Goal: Task Accomplishment & Management: Use online tool/utility

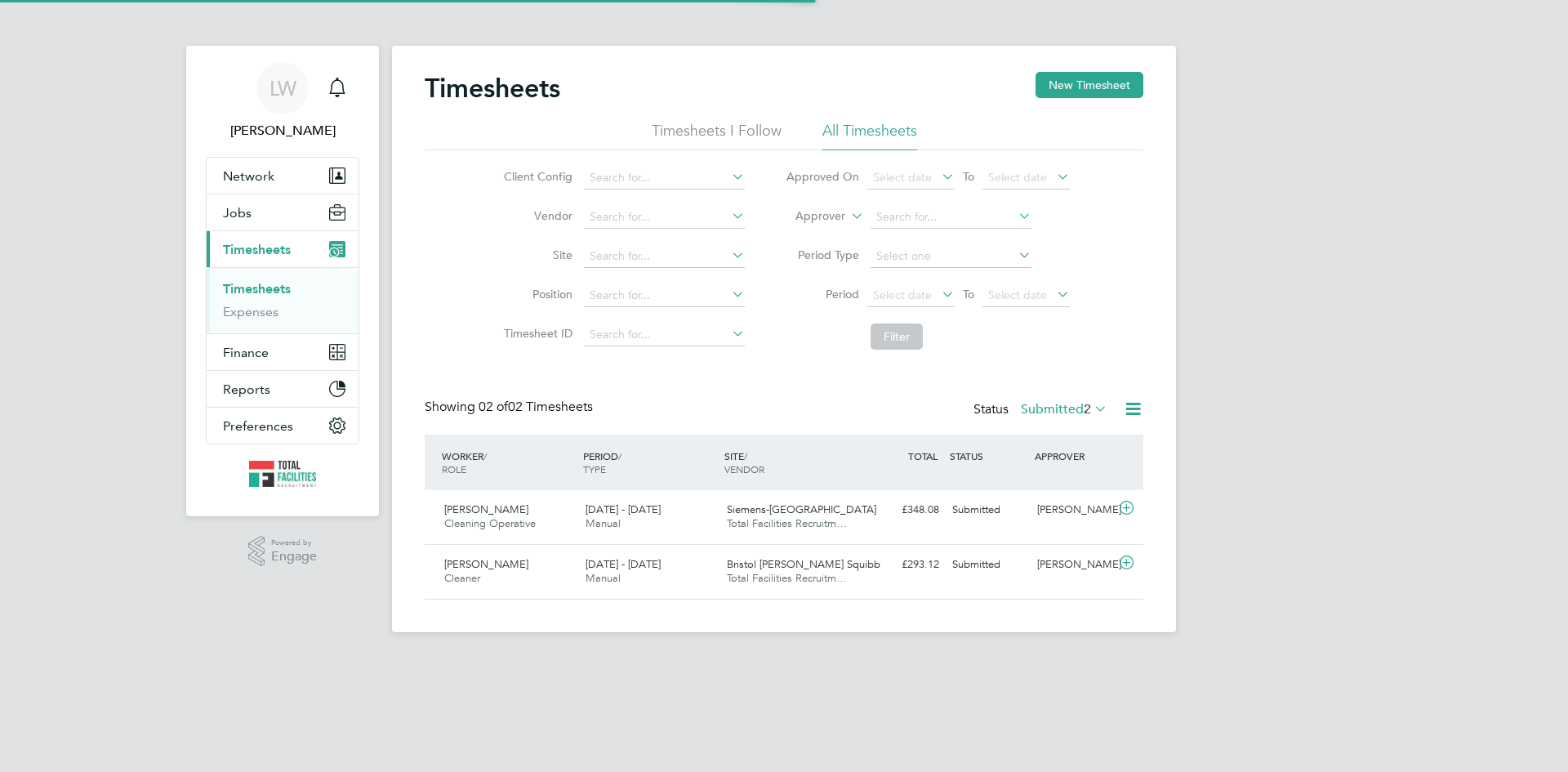
scroll to position [42, 142]
click at [1128, 408] on icon at bounding box center [1133, 408] width 20 height 20
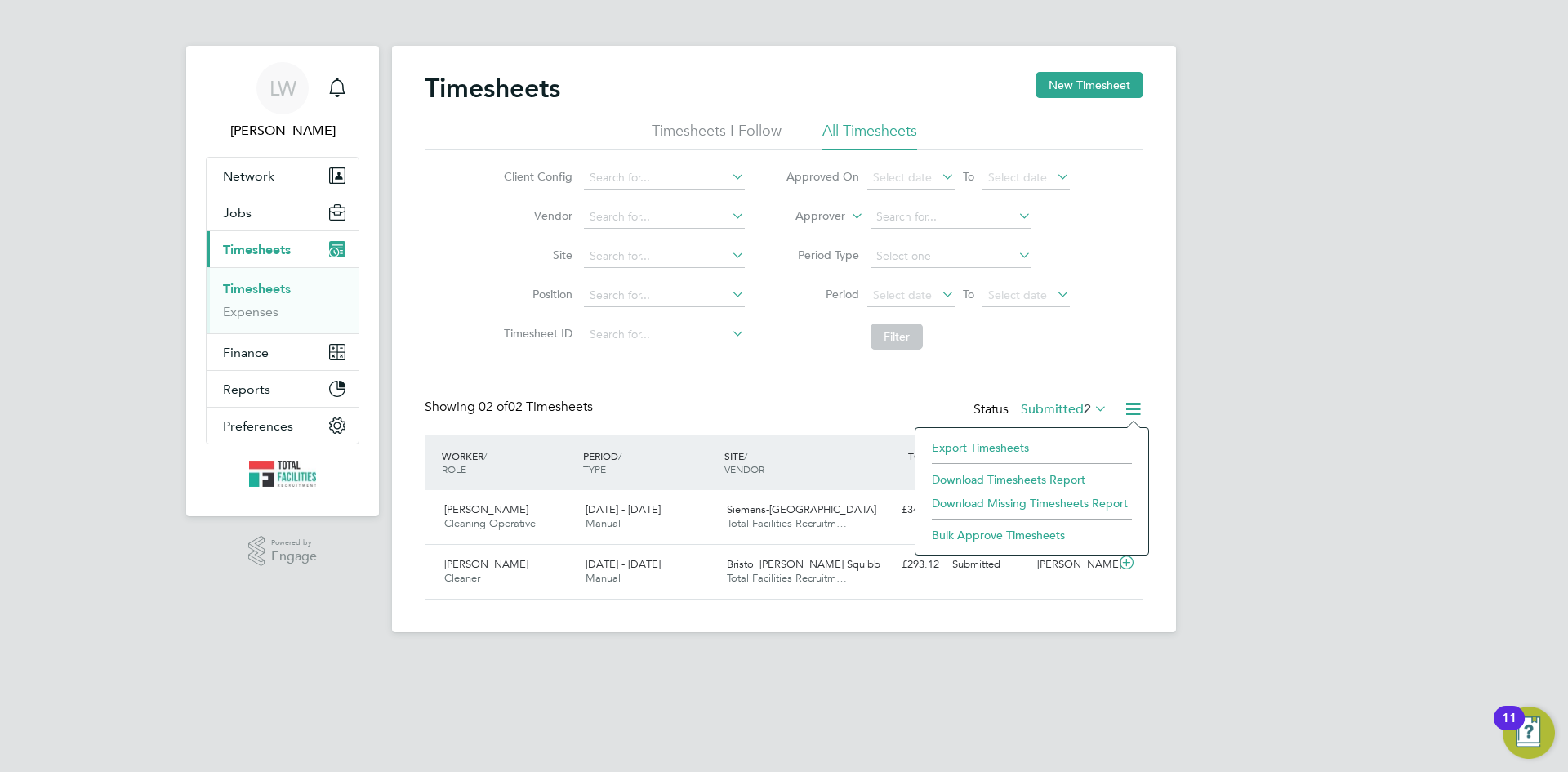
click at [1005, 445] on li "Export Timesheets" at bounding box center [1031, 448] width 216 height 23
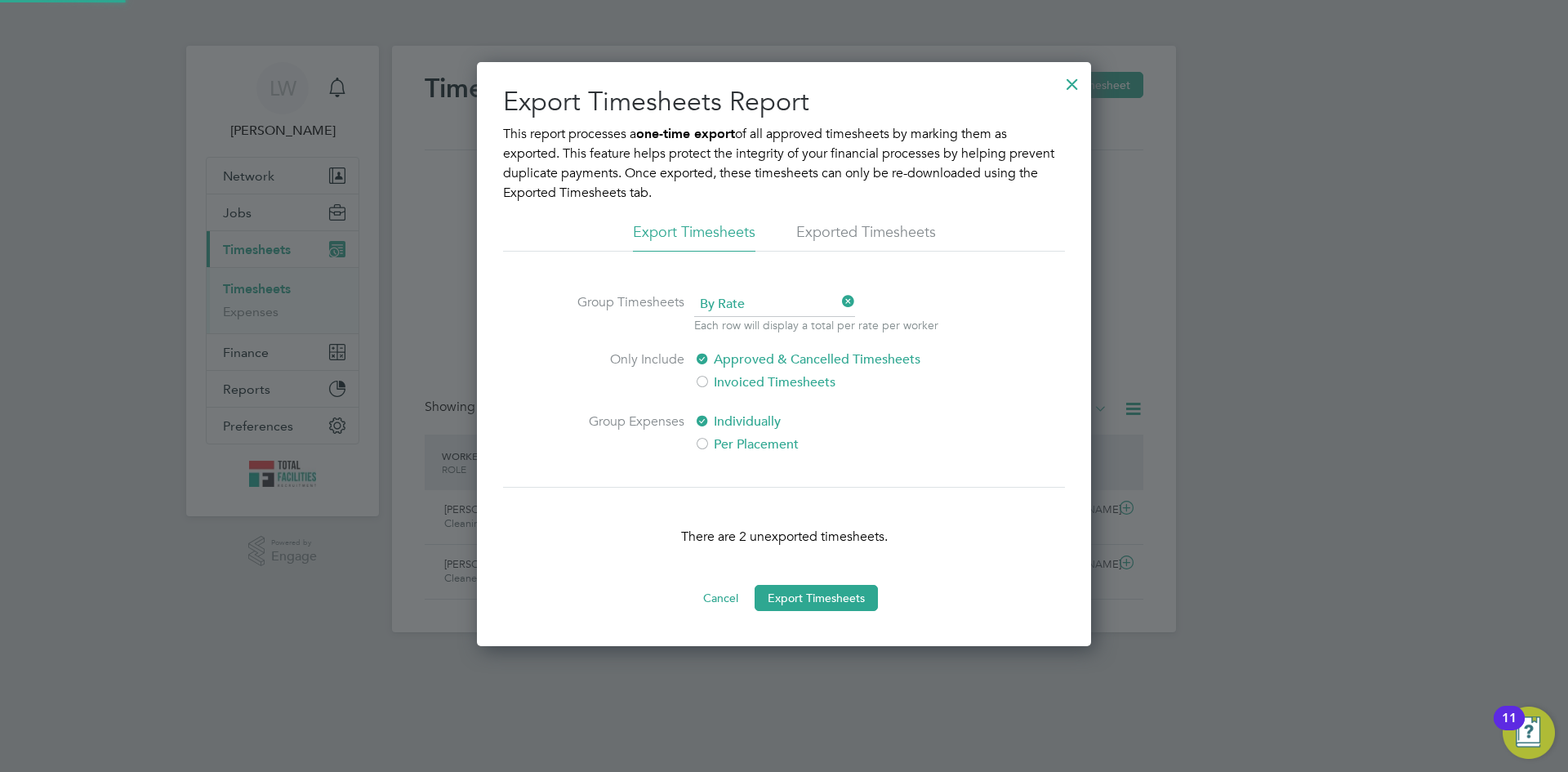
scroll to position [8, 8]
click at [763, 592] on button "Export Timesheets" at bounding box center [816, 598] width 123 height 26
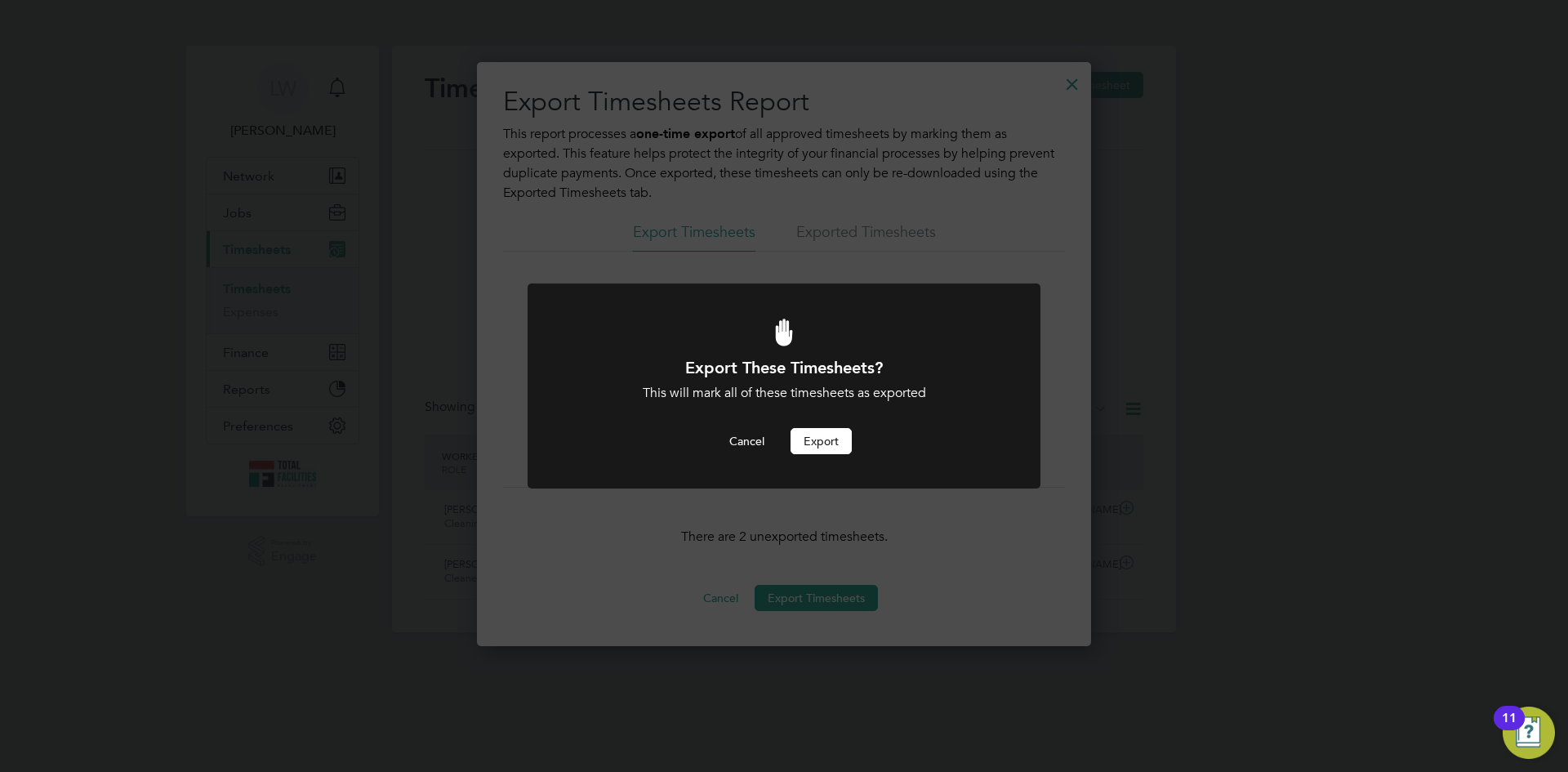
click at [795, 443] on button "Export" at bounding box center [821, 441] width 61 height 26
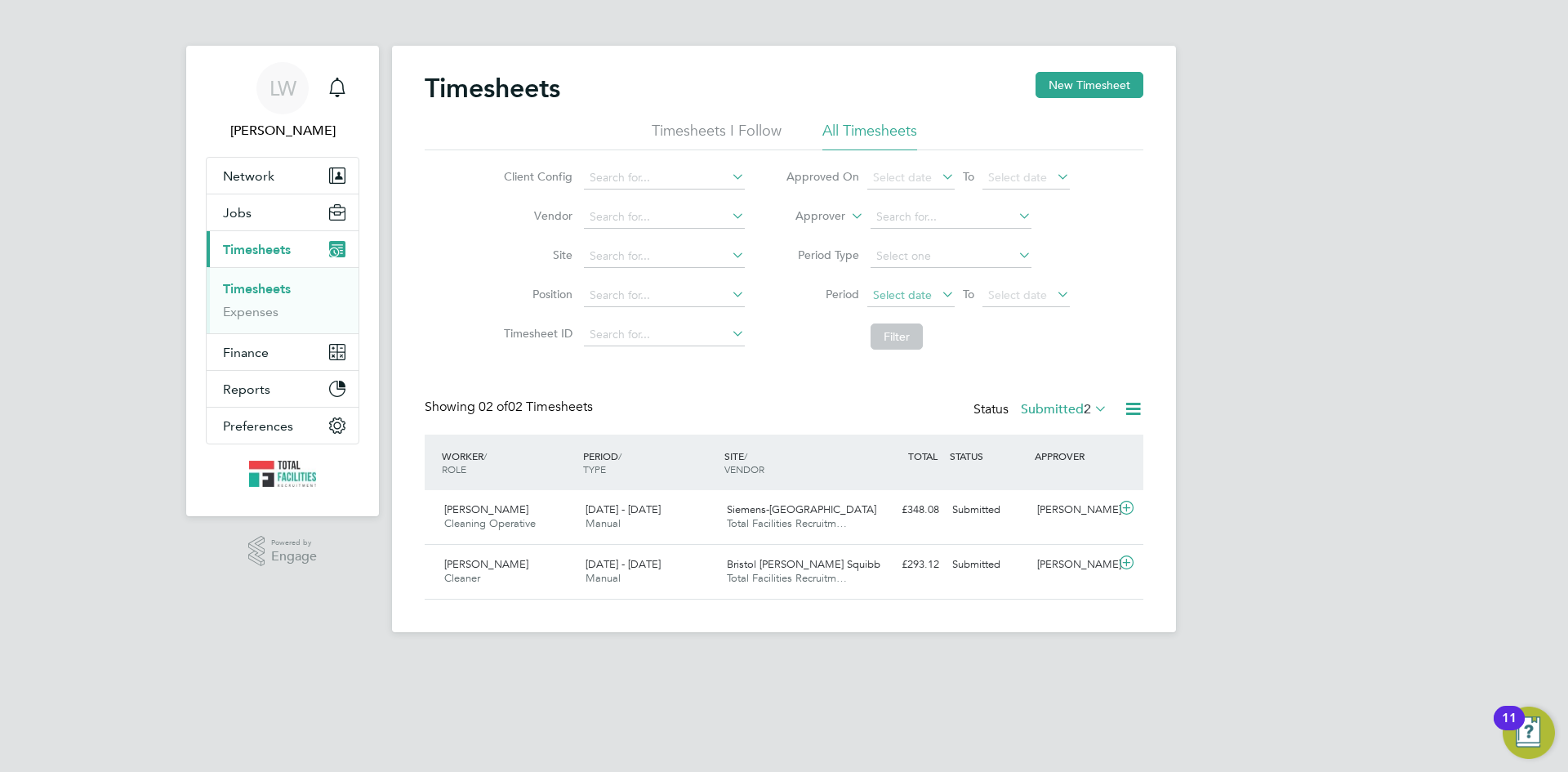
scroll to position [42, 142]
click at [1088, 408] on span "2" at bounding box center [1087, 409] width 7 height 16
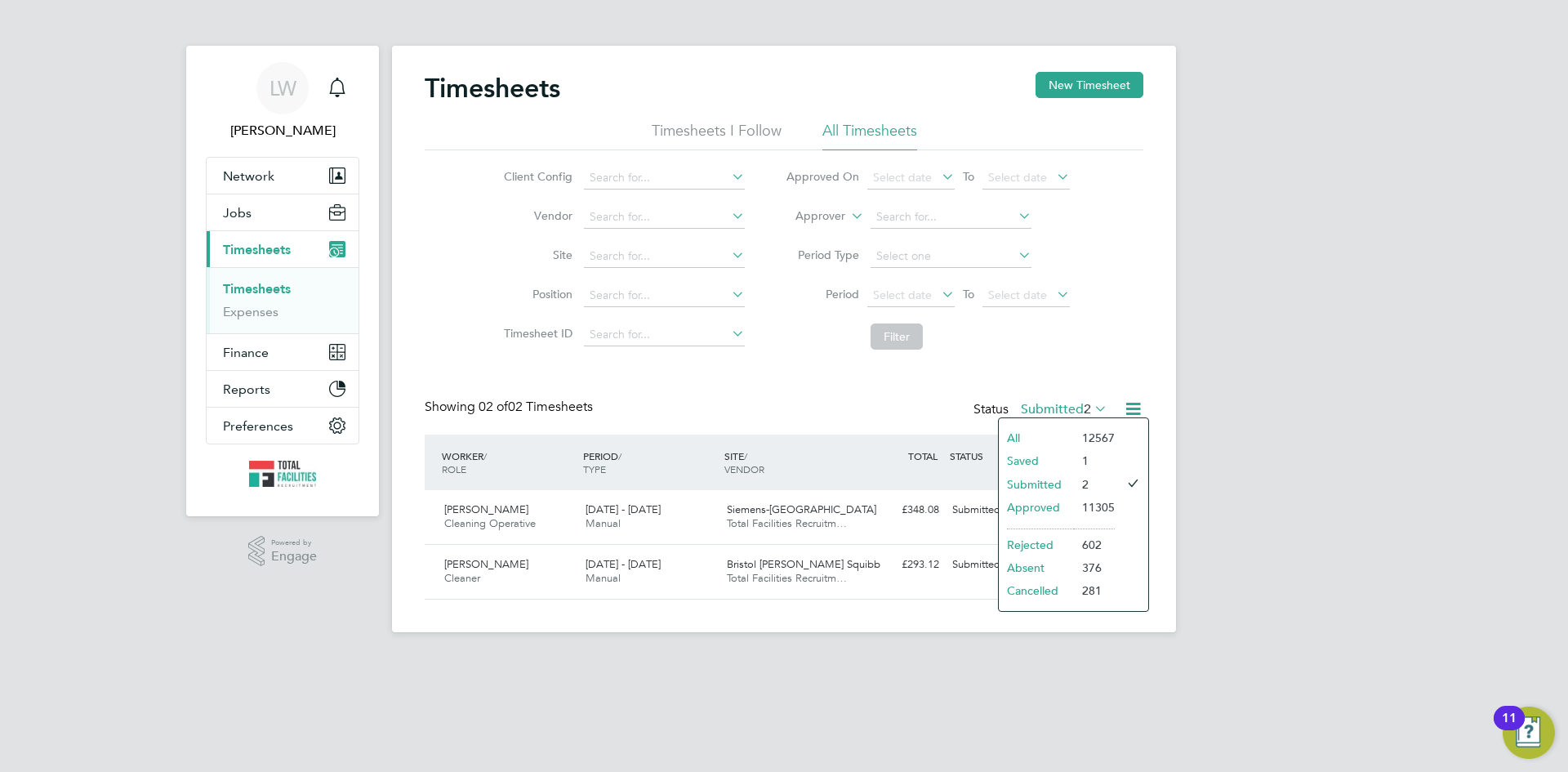
click at [1027, 504] on li "Approved" at bounding box center [1036, 507] width 75 height 23
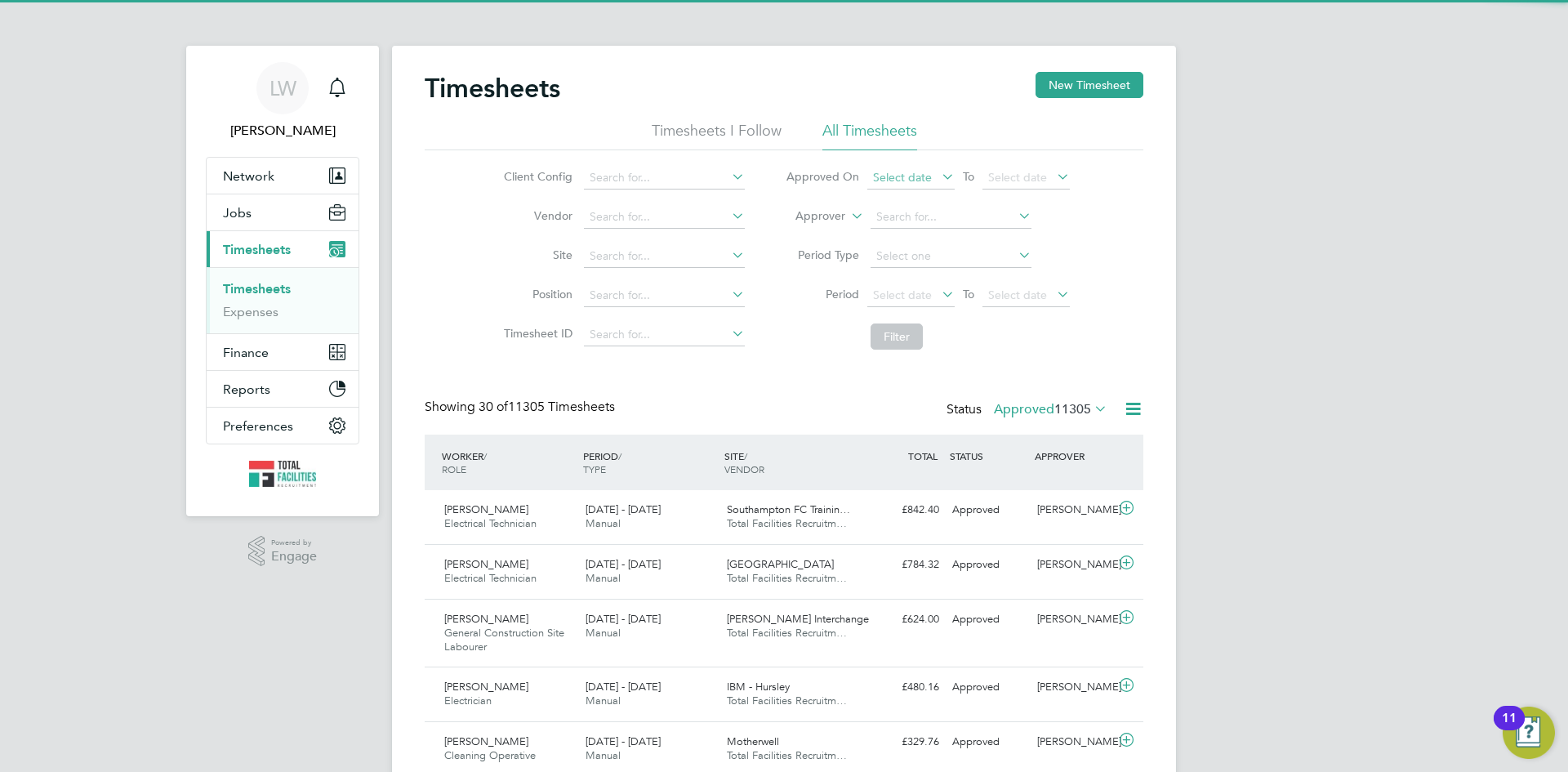
scroll to position [0, 0]
click at [898, 176] on span "Select date" at bounding box center [902, 177] width 59 height 15
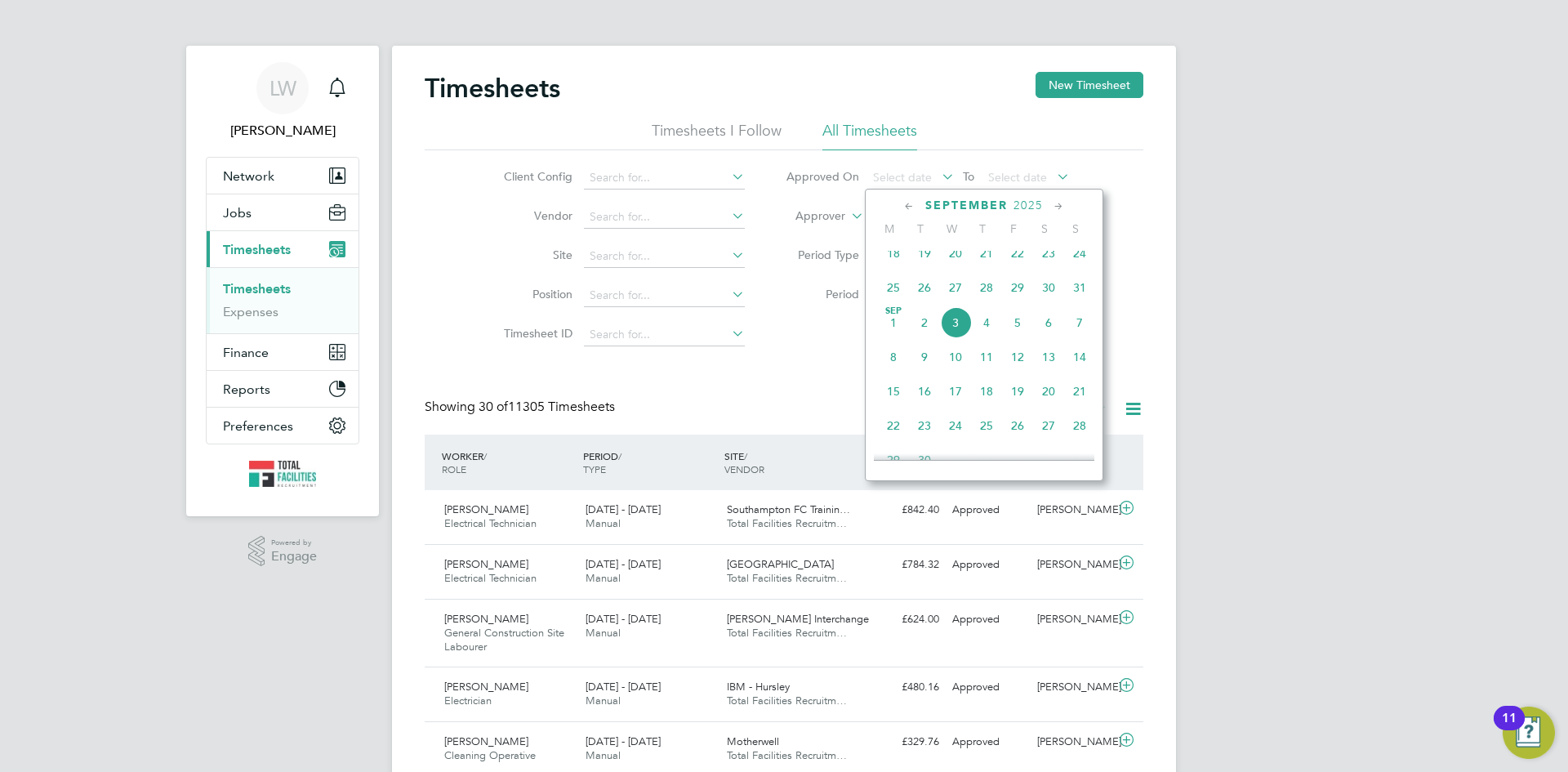
click at [947, 335] on span "3" at bounding box center [956, 323] width 31 height 31
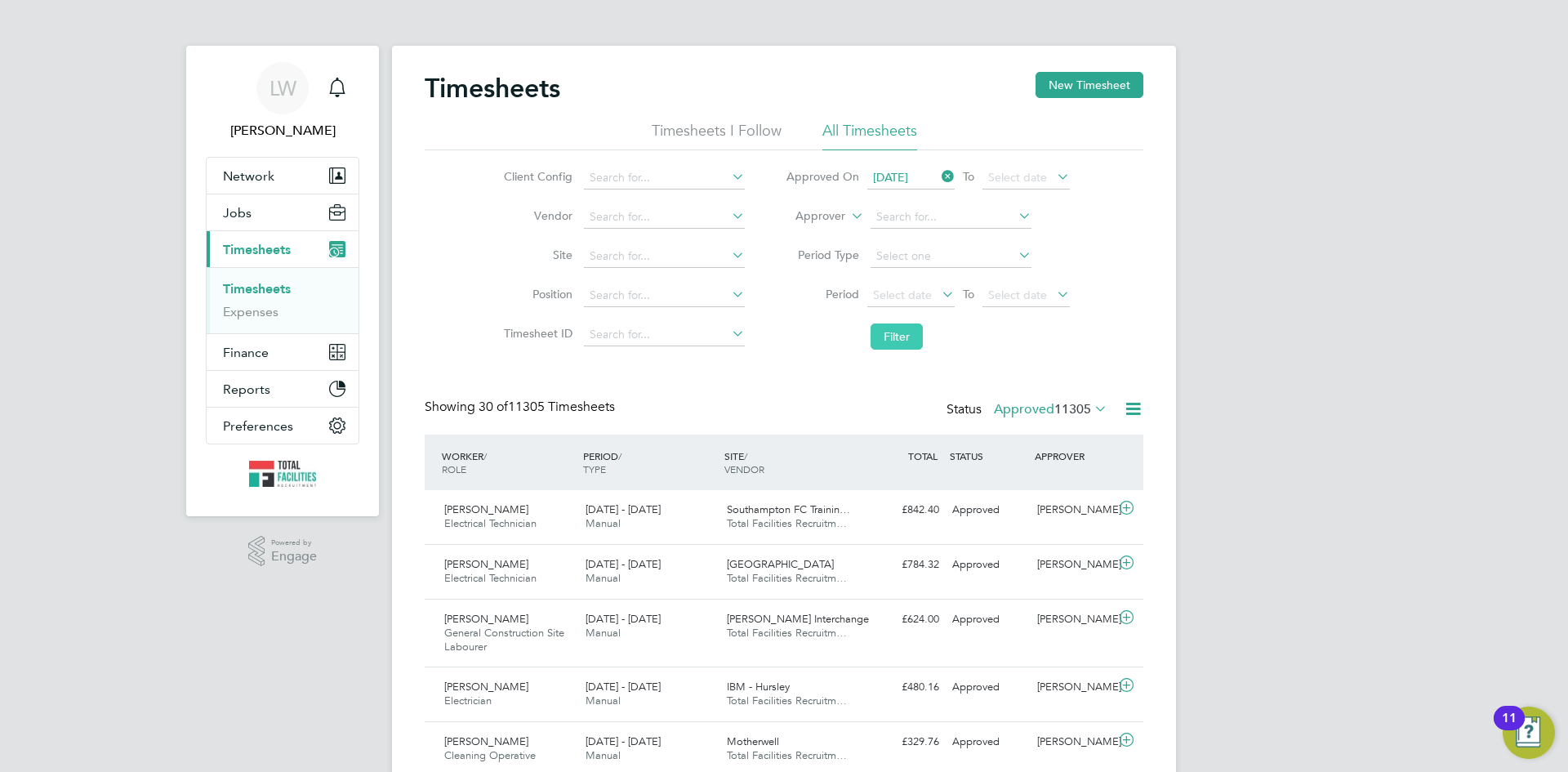
click at [896, 339] on button "Filter" at bounding box center [897, 337] width 52 height 26
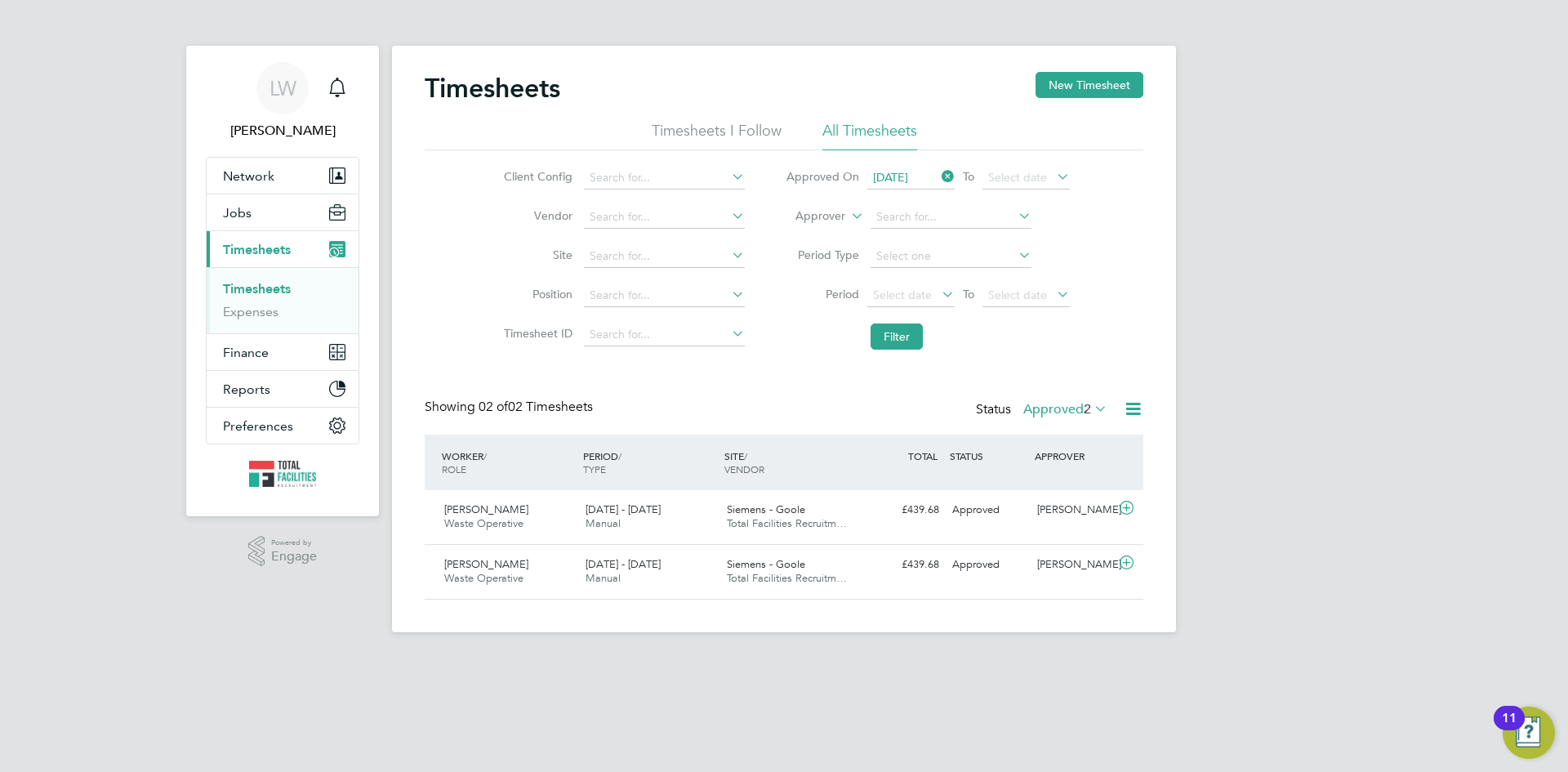
click at [1129, 409] on icon at bounding box center [1133, 408] width 20 height 20
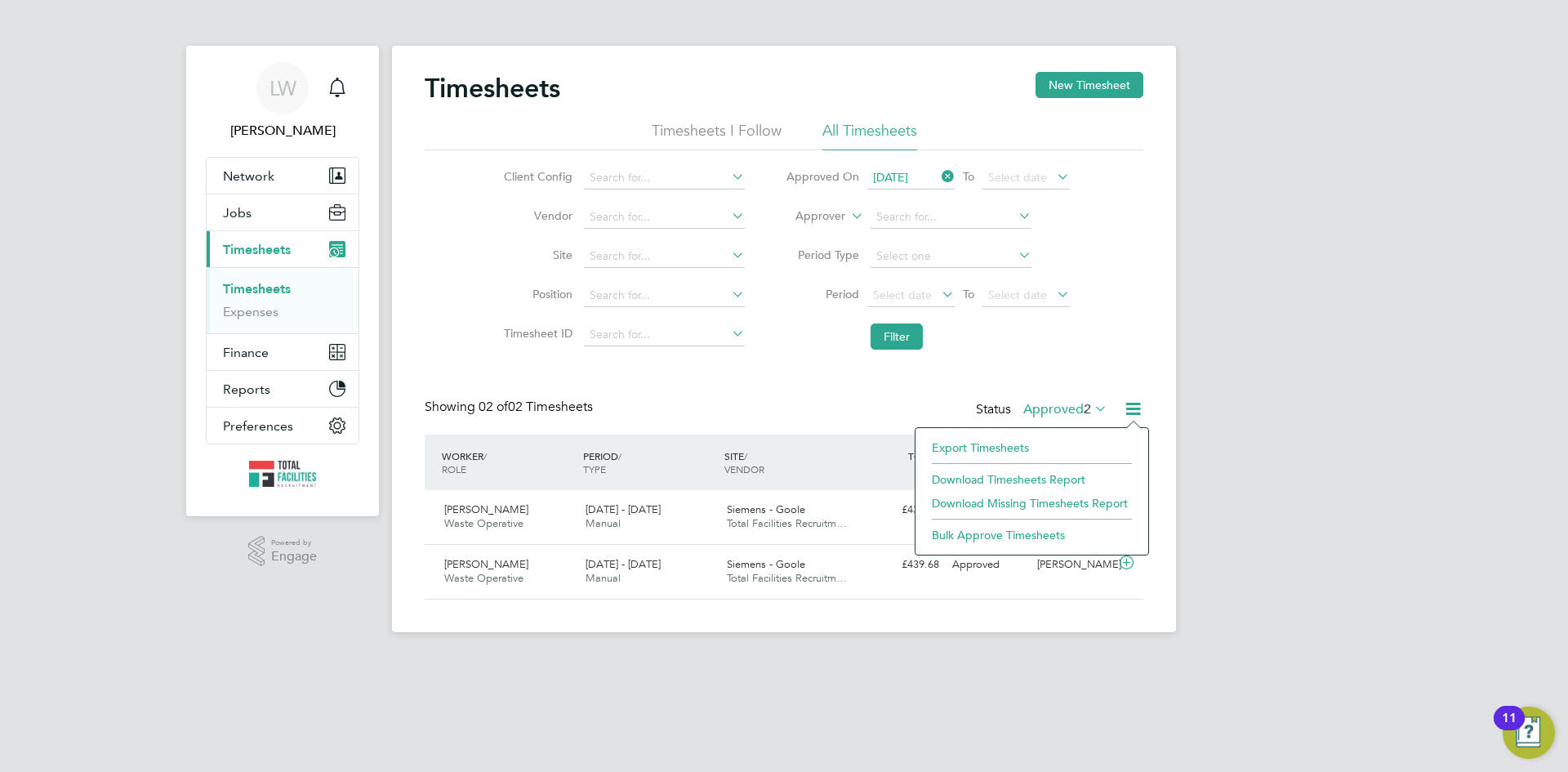
click at [987, 479] on li "Download Timesheets Report" at bounding box center [1031, 480] width 216 height 23
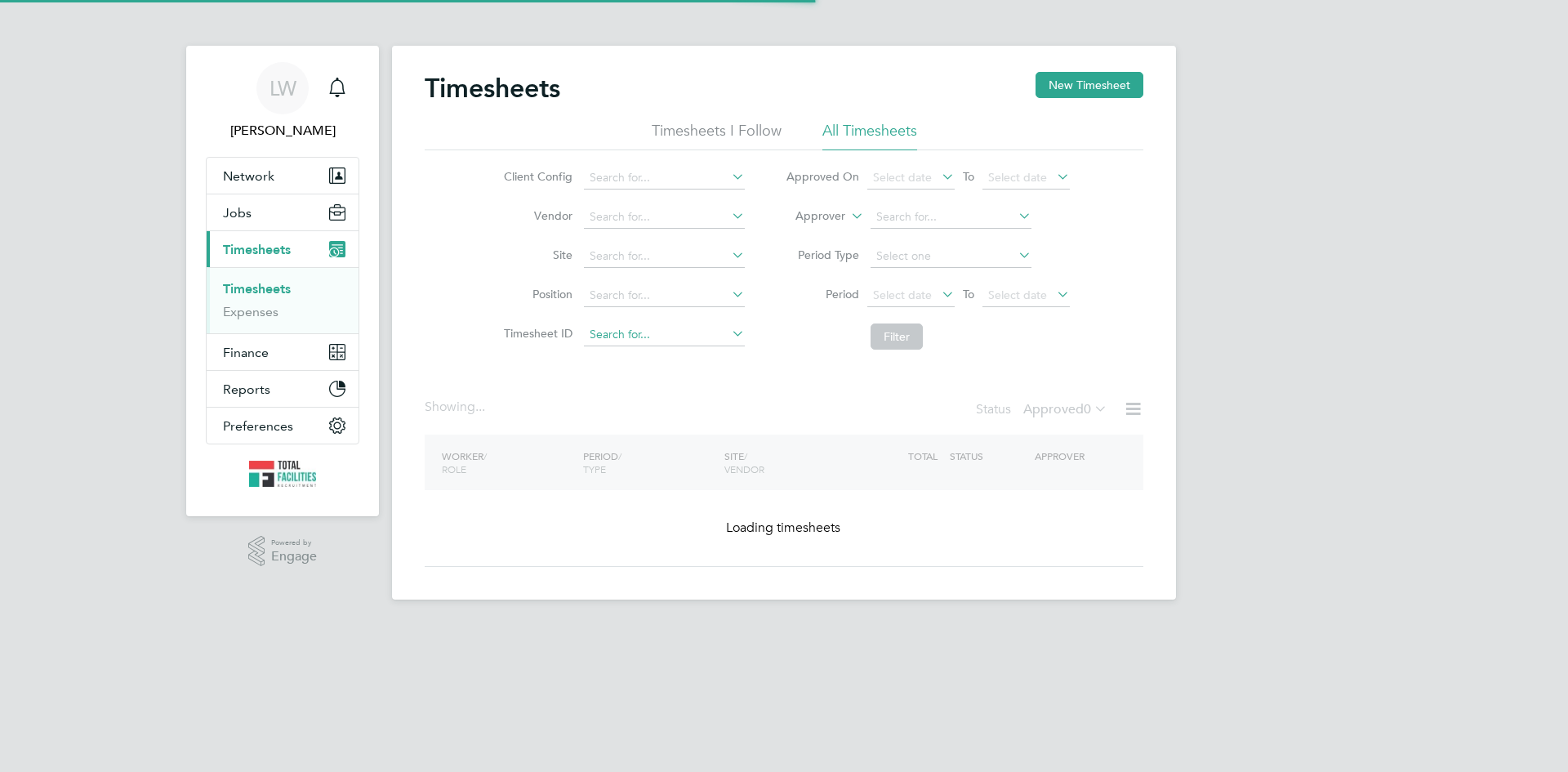
click at [615, 333] on input at bounding box center [664, 335] width 161 height 23
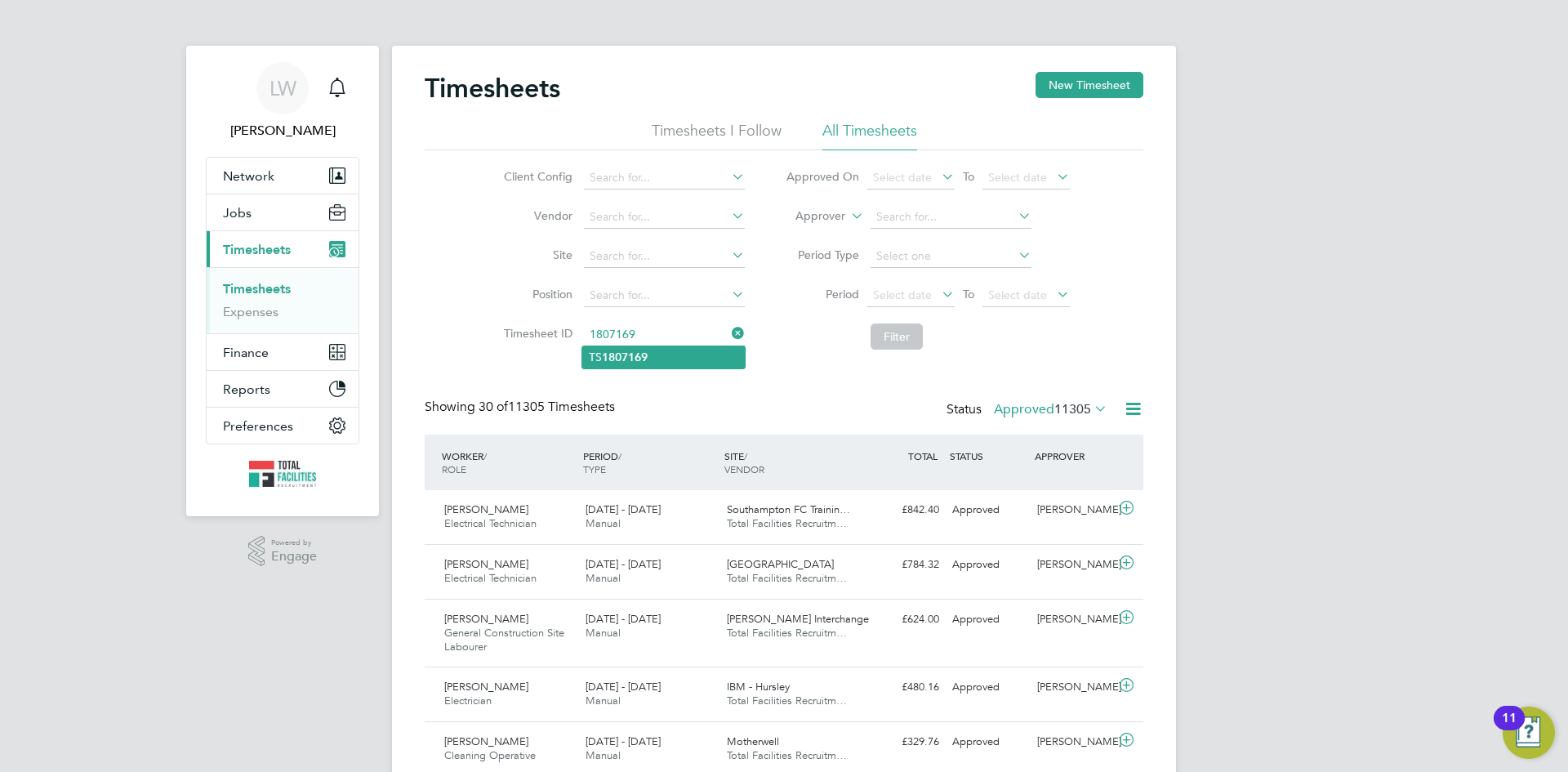
type input "TS1807169"
click at [911, 340] on button "Filter" at bounding box center [897, 337] width 52 height 26
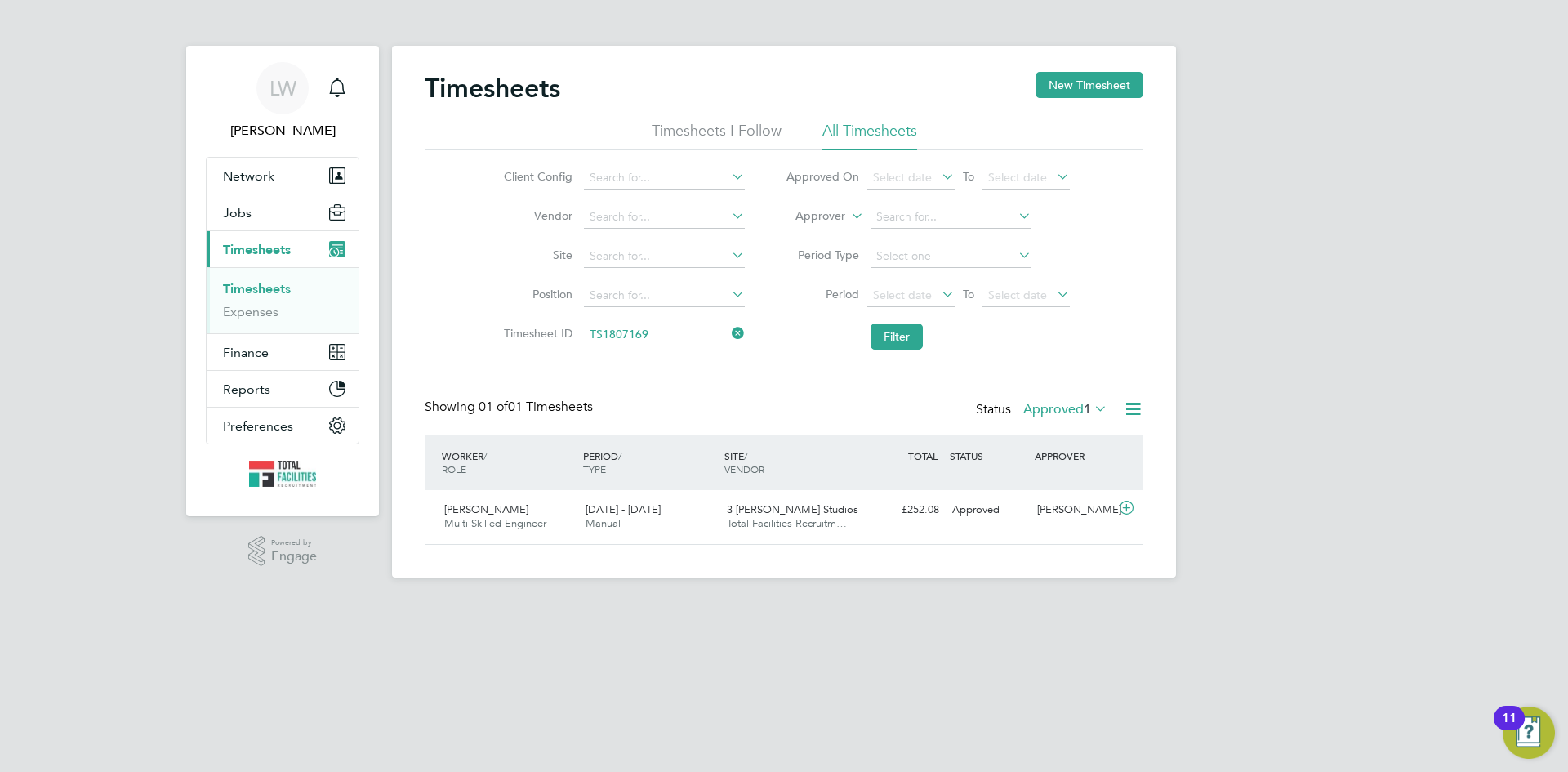
click at [1134, 410] on icon at bounding box center [1133, 408] width 20 height 20
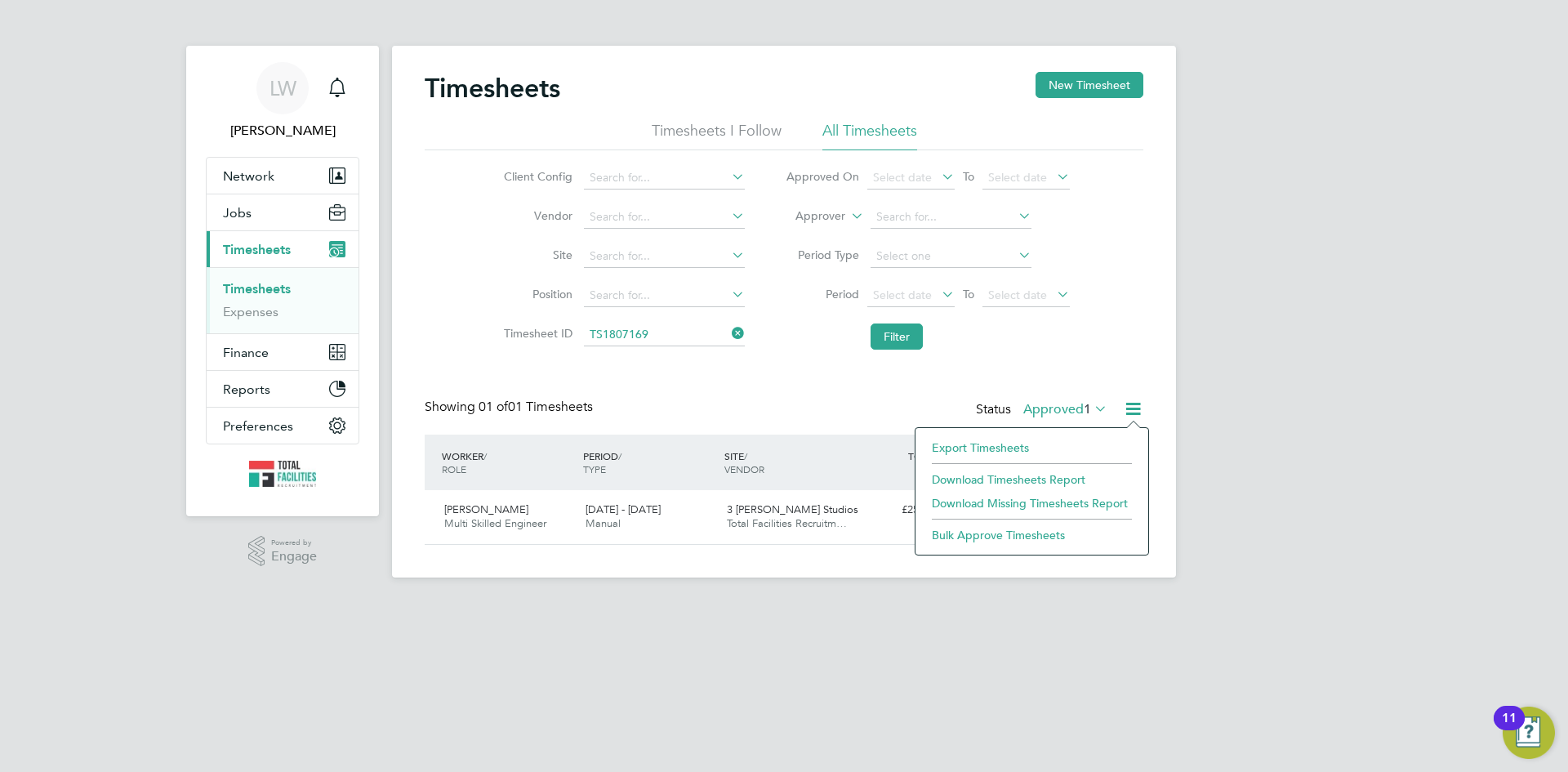
click at [1011, 481] on li "Download Timesheets Report" at bounding box center [1031, 480] width 216 height 23
